Goal: Task Accomplishment & Management: Use online tool/utility

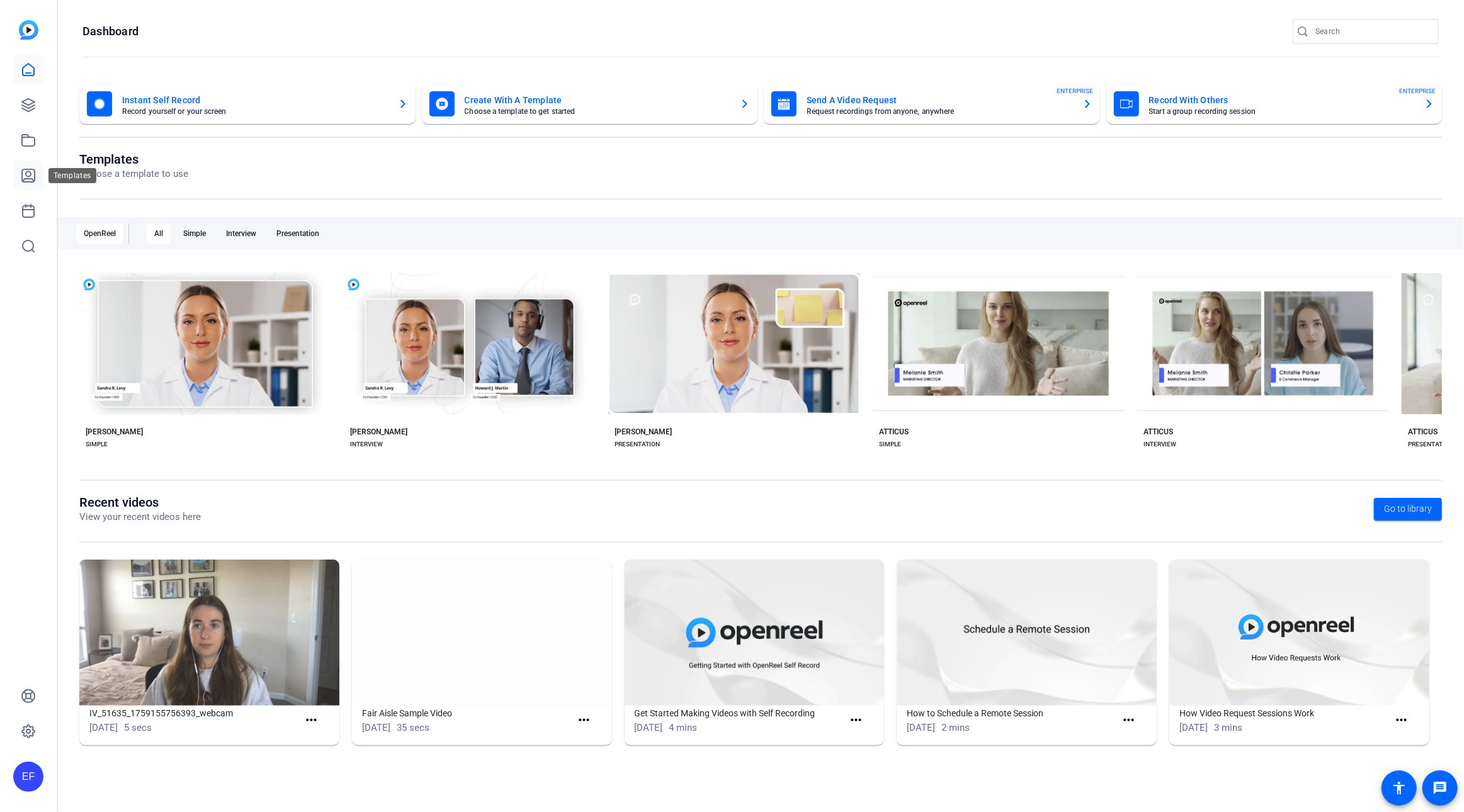
click at [30, 175] on icon at bounding box center [28, 175] width 13 height 13
click at [27, 105] on icon at bounding box center [29, 105] width 15 height 15
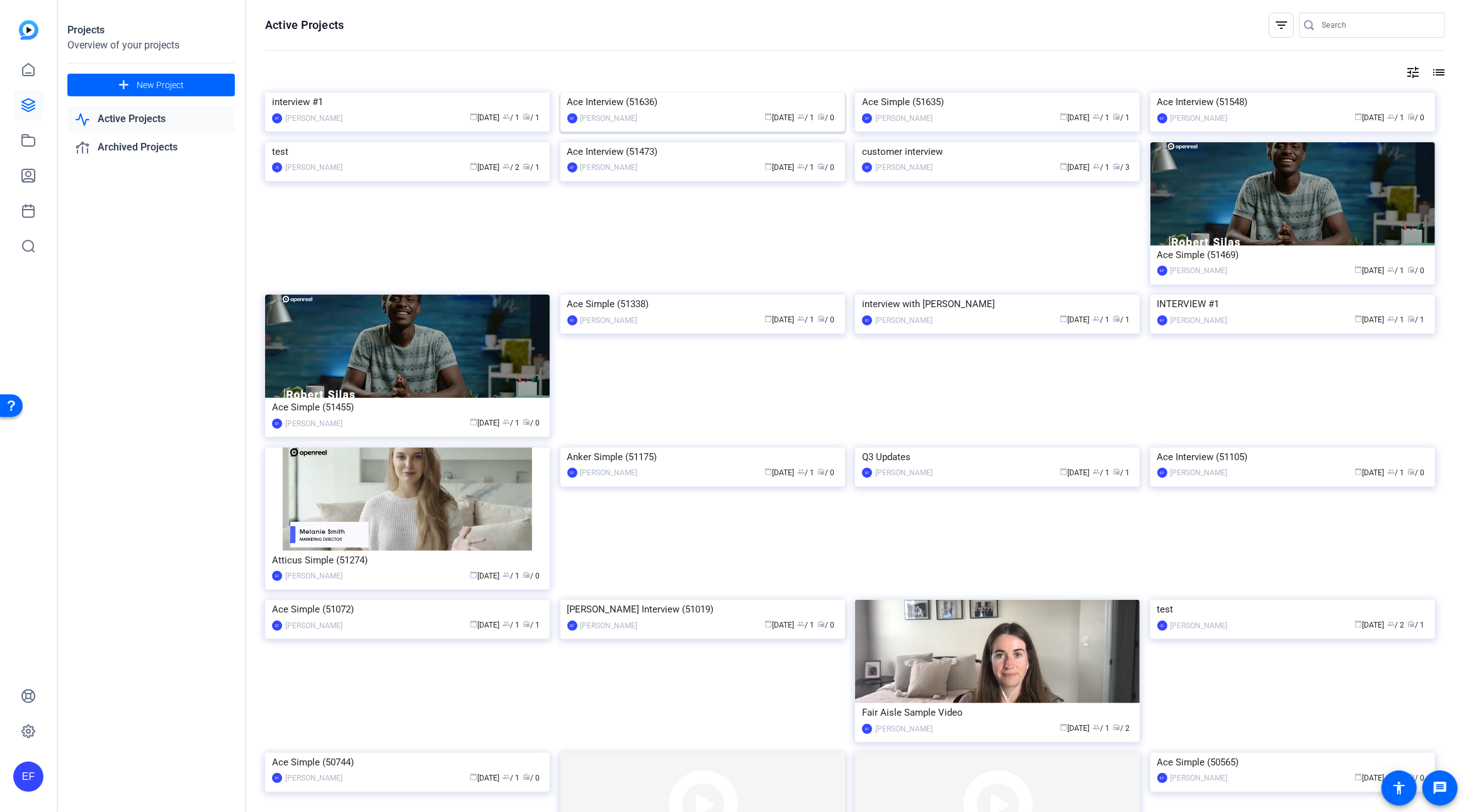
click at [613, 111] on div "Ace Interview (51636)" at bounding box center [703, 102] width 271 height 19
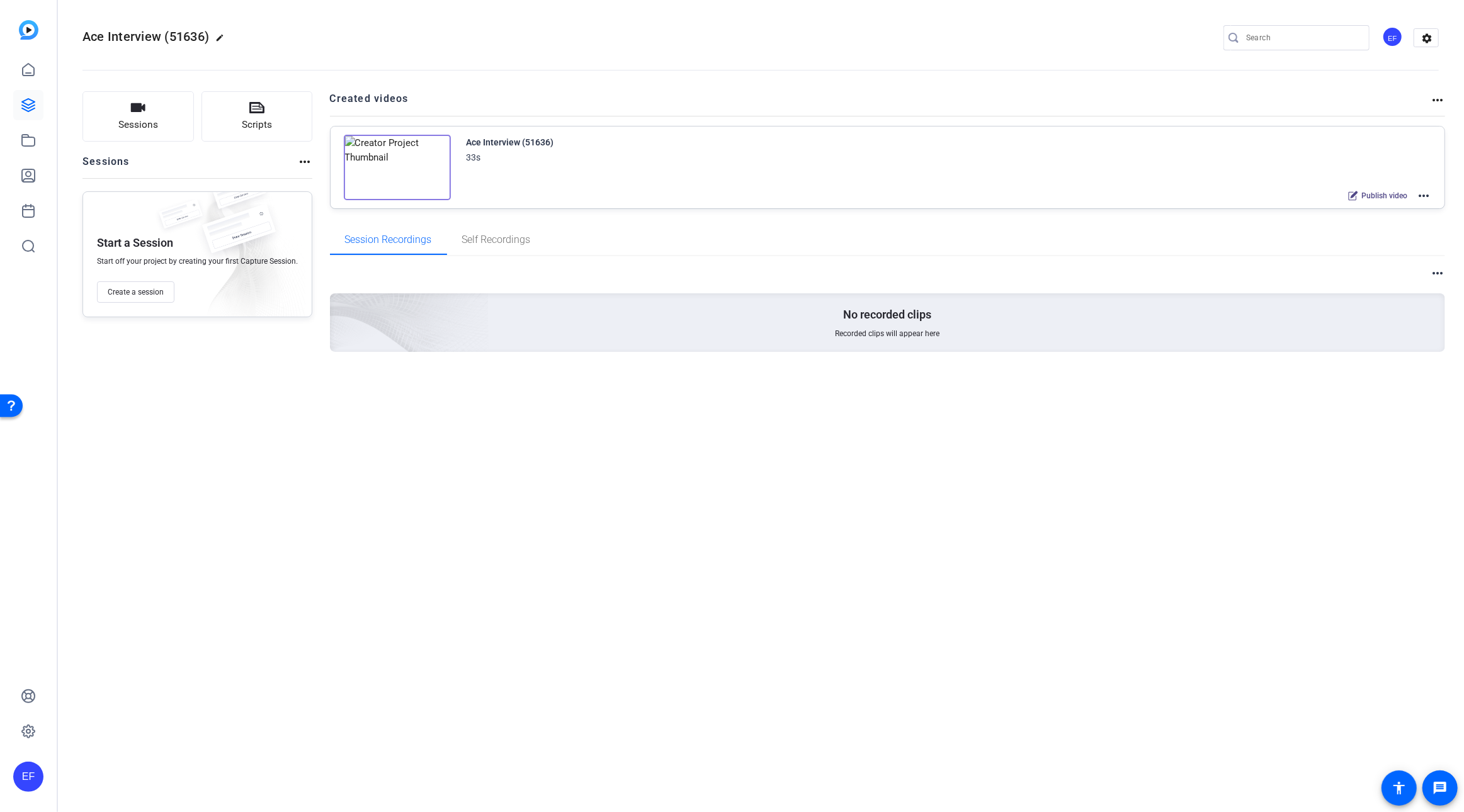
click at [1428, 198] on mat-icon "more_horiz" at bounding box center [1423, 196] width 15 height 15
click at [1382, 215] on span "Edit in Creator" at bounding box center [1377, 211] width 88 height 15
click at [1427, 195] on mat-icon "more_horiz" at bounding box center [1423, 196] width 15 height 15
click at [1372, 213] on span "Edit in Creator" at bounding box center [1377, 211] width 88 height 15
